Goal: Navigation & Orientation: Go to known website

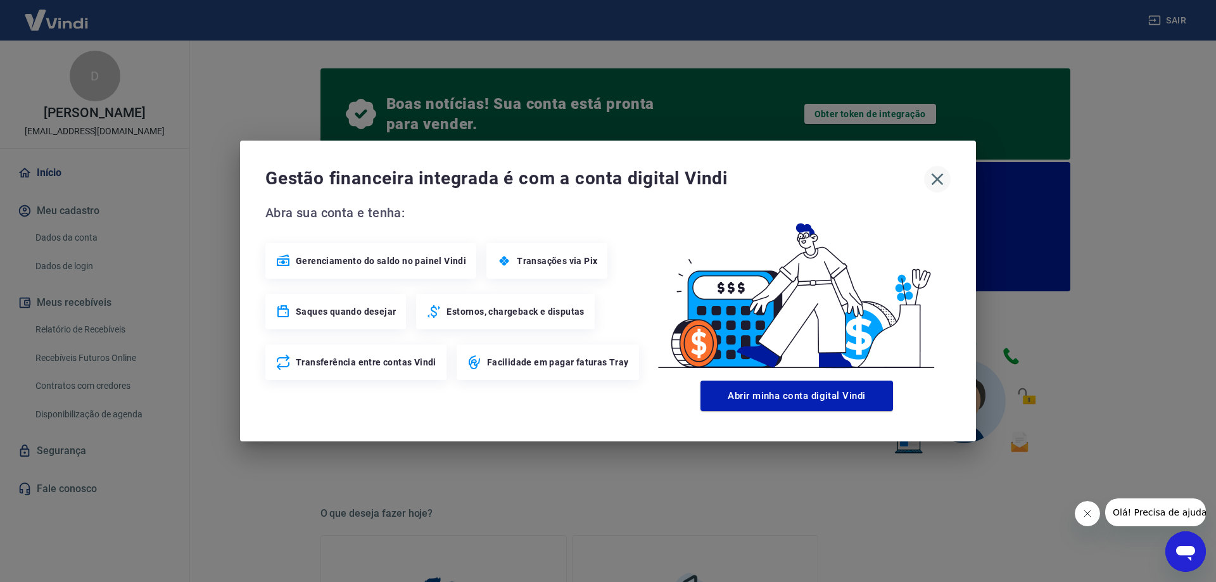
click at [935, 177] on icon "button" at bounding box center [938, 180] width 12 height 12
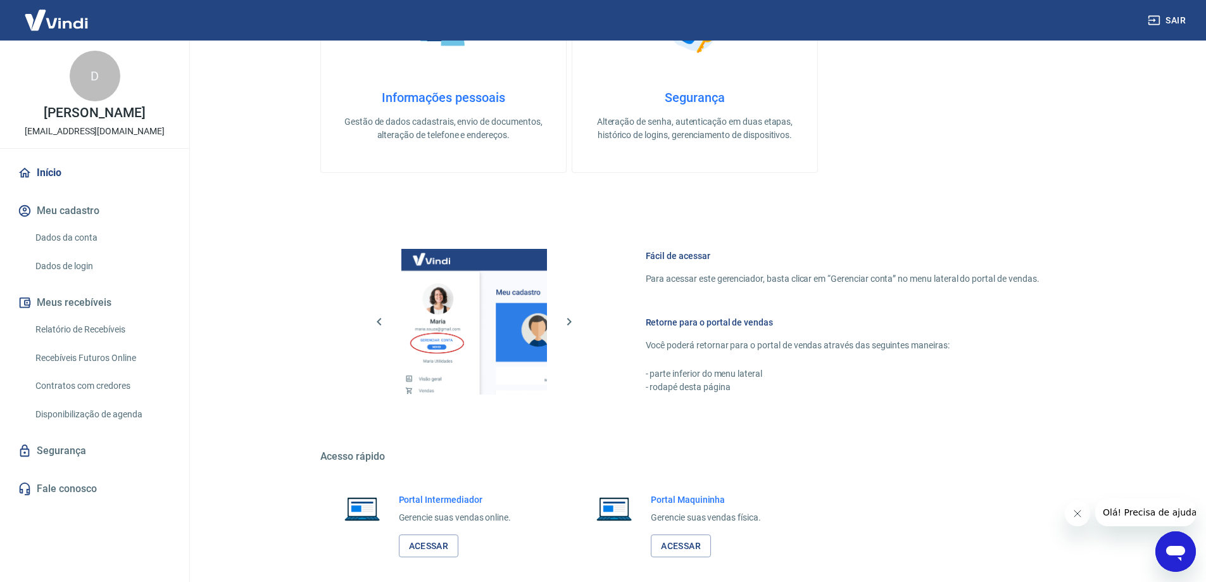
scroll to position [630, 0]
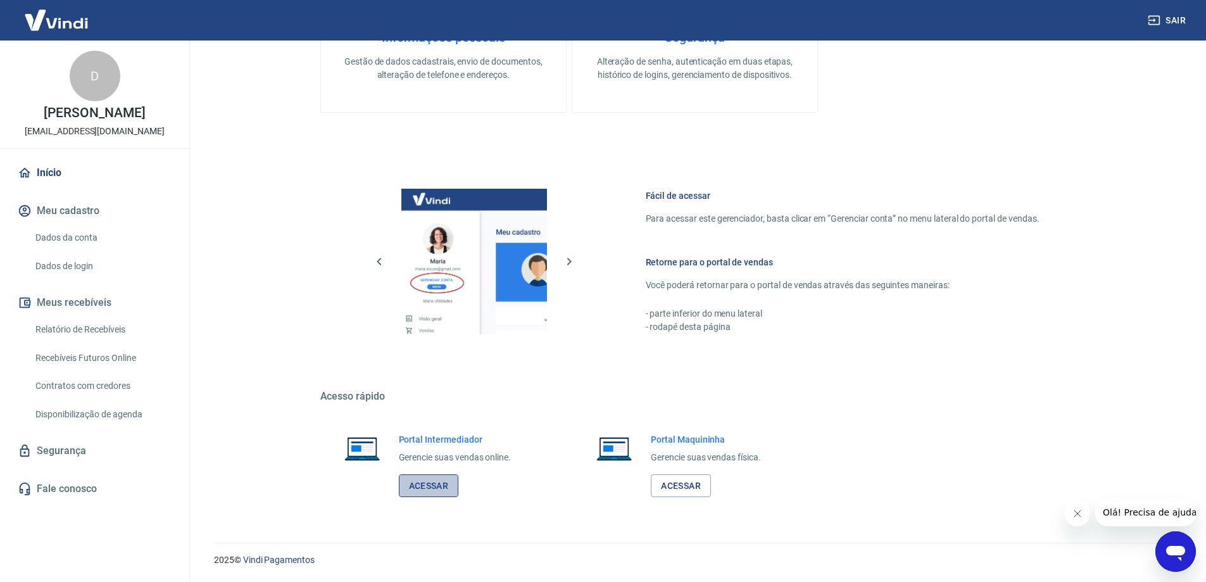
click at [422, 486] on link "Acessar" at bounding box center [429, 485] width 60 height 23
